Goal: Transaction & Acquisition: Purchase product/service

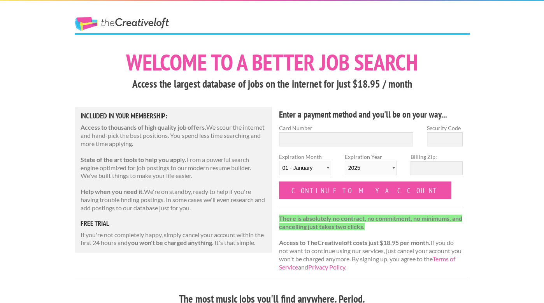
click at [348, 128] on label "Card Number" at bounding box center [346, 128] width 135 height 8
click at [348, 132] on input "Card Number" at bounding box center [346, 139] width 135 height 14
click at [349, 134] on input "Card Number" at bounding box center [346, 139] width 135 height 14
click at [352, 140] on input "Card Number" at bounding box center [346, 139] width 135 height 14
click at [468, 139] on div "Security Code" at bounding box center [444, 138] width 49 height 29
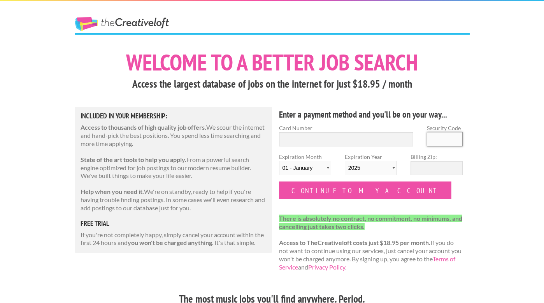
click at [428, 136] on input "Security Code" at bounding box center [445, 139] width 36 height 14
click at [389, 133] on input "Card Number" at bounding box center [346, 139] width 135 height 14
click at [388, 163] on select "2025 2026 2027 2028 2029 2030 2031 2032 2033 2034" at bounding box center [371, 168] width 52 height 14
click at [312, 136] on input "Card Number" at bounding box center [346, 139] width 135 height 14
